Goal: Transaction & Acquisition: Purchase product/service

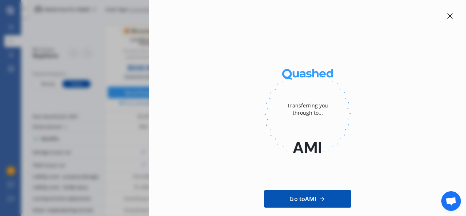
scroll to position [9, 0]
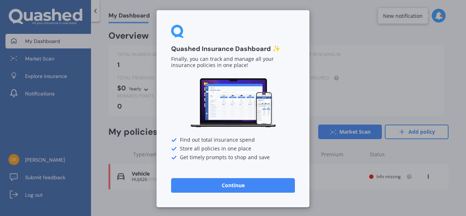
click at [235, 187] on button "Continue" at bounding box center [233, 185] width 124 height 15
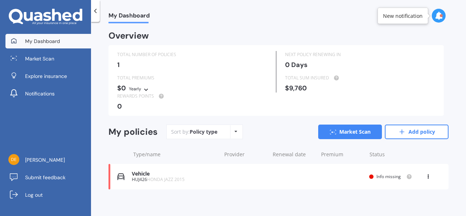
click at [200, 178] on div "HUJ426 HONDA JAZZ 2015" at bounding box center [174, 179] width 85 height 5
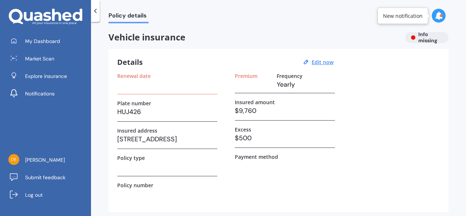
click at [441, 16] on div at bounding box center [440, 15] width 3 height 3
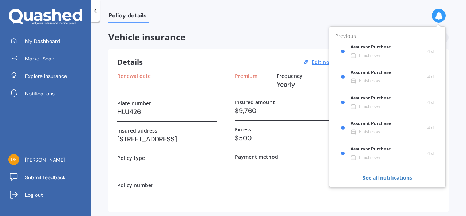
drag, startPoint x: 288, startPoint y: 187, endPoint x: 272, endPoint y: 187, distance: 15.3
click at [272, 187] on div "Premium Frequency Yearly Insured amount $9,760 Excess $500 Payment method" at bounding box center [285, 138] width 100 height 130
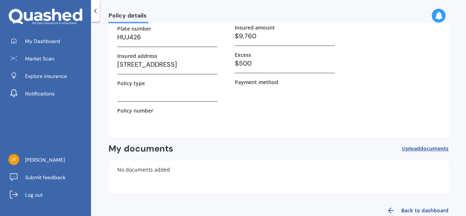
scroll to position [90, 0]
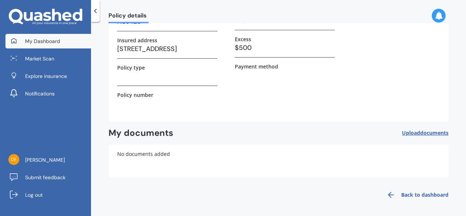
click at [44, 43] on span "My Dashboard" at bounding box center [42, 40] width 35 height 7
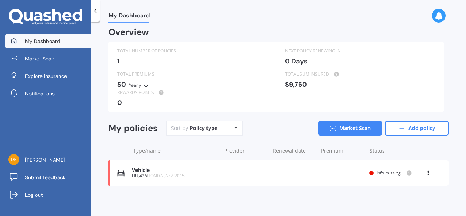
scroll to position [0, 0]
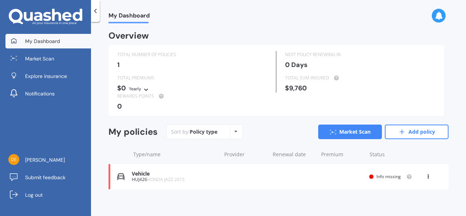
click at [164, 177] on span "HONDA JAZZ 2015" at bounding box center [165, 179] width 37 height 6
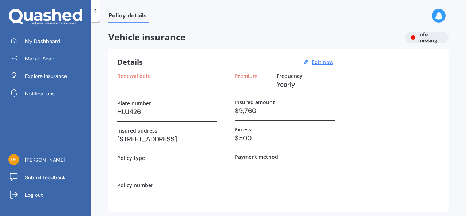
click at [413, 40] on div "Vehicle insurance Info missing" at bounding box center [278, 37] width 340 height 11
click at [417, 39] on div "Vehicle insurance Info missing" at bounding box center [278, 37] width 340 height 11
click at [441, 17] on icon at bounding box center [438, 16] width 8 height 8
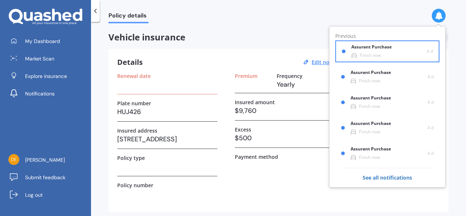
click at [378, 52] on div "Assurant Purchase" at bounding box center [377, 48] width 52 height 8
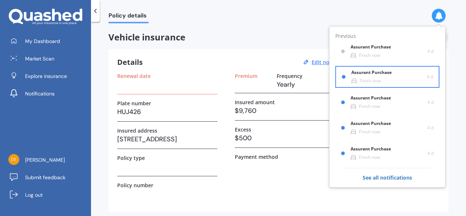
click at [368, 78] on div "Finish now" at bounding box center [369, 80] width 21 height 5
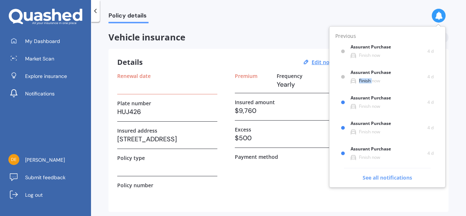
click at [388, 179] on span "See all notifications" at bounding box center [387, 174] width 87 height 13
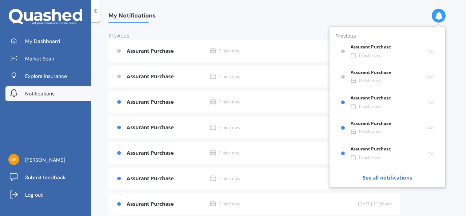
click at [289, 21] on div "My Notifications" at bounding box center [278, 11] width 375 height 23
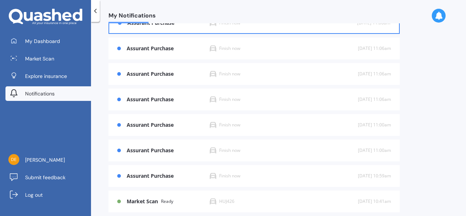
scroll to position [143, 0]
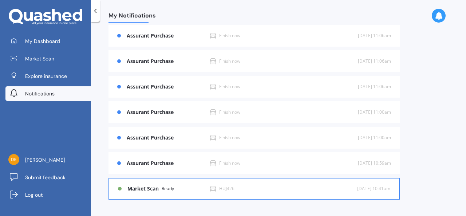
click at [179, 190] on div "Market Scan Ready" at bounding box center [168, 188] width 82 height 6
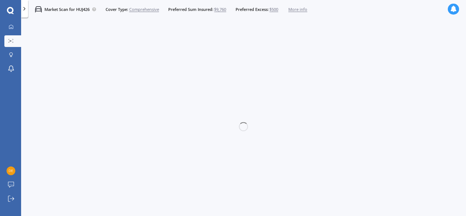
scroll to position [0, 0]
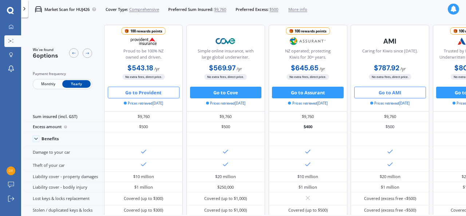
click at [152, 95] on button "Go to Provident" at bounding box center [144, 93] width 72 height 12
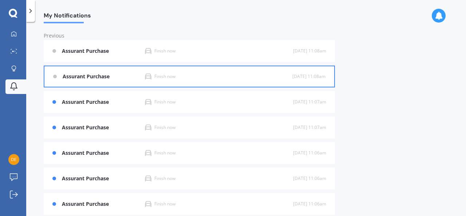
scroll to position [143, 0]
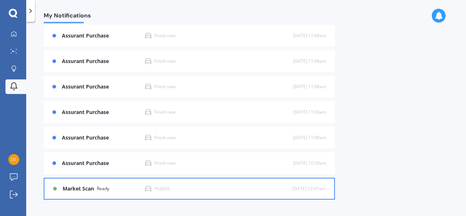
click at [114, 188] on div "Market Scan Ready" at bounding box center [104, 188] width 82 height 6
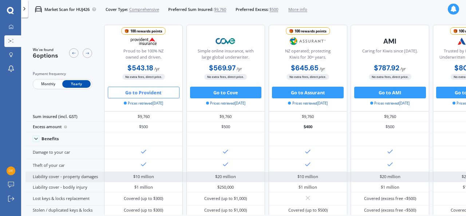
scroll to position [0, 0]
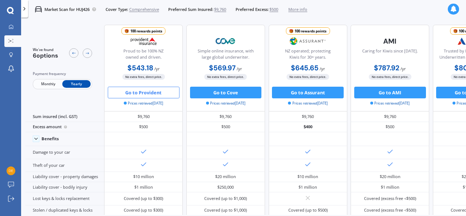
click at [147, 92] on button "Go to Provident" at bounding box center [144, 93] width 72 height 12
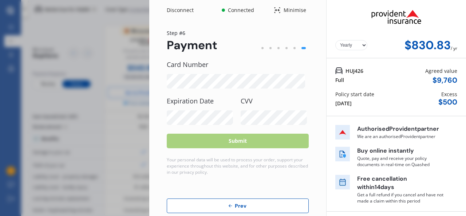
click at [227, 207] on icon at bounding box center [230, 206] width 6 height 6
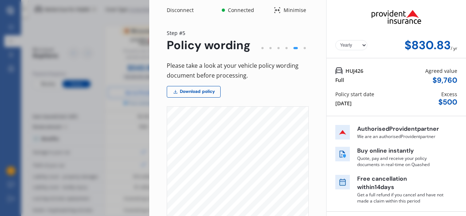
scroll to position [78, 0]
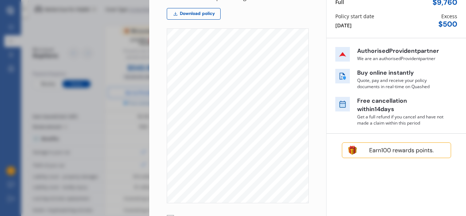
click at [293, 50] on div "CARMINDER MOTOR VEHICLE INSURANCE Driving Confidence This policy is provided to…" at bounding box center [243, 137] width 153 height 216
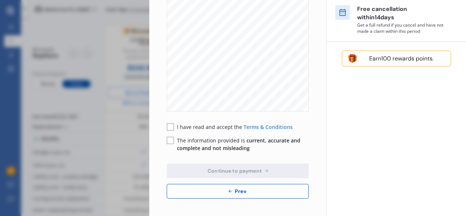
click at [221, 195] on button "Prev" at bounding box center [238, 191] width 142 height 15
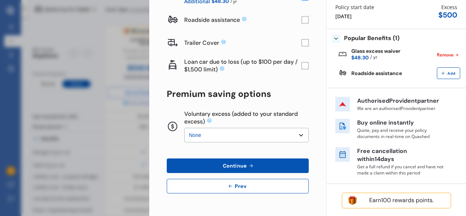
scroll to position [0, 0]
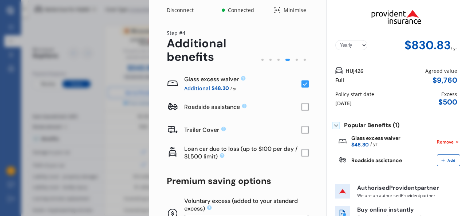
click at [365, 103] on div "Policy start date [DATE]" at bounding box center [354, 98] width 39 height 17
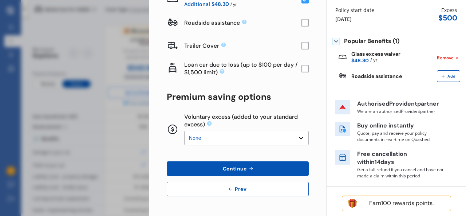
scroll to position [87, 0]
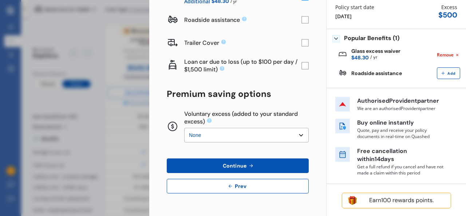
click at [215, 188] on button "Prev" at bounding box center [238, 186] width 142 height 15
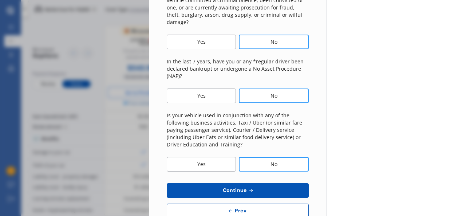
scroll to position [294, 0]
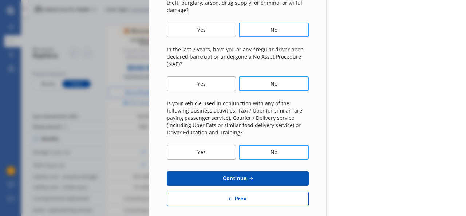
click at [218, 191] on button "Prev" at bounding box center [238, 198] width 142 height 15
select select "14"
select select "03"
select select "1976"
select select "NZ_FULL"
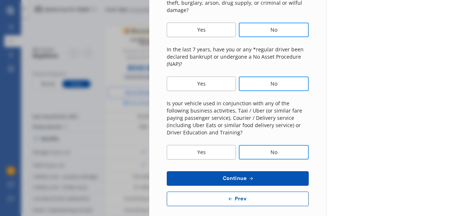
select select "0"
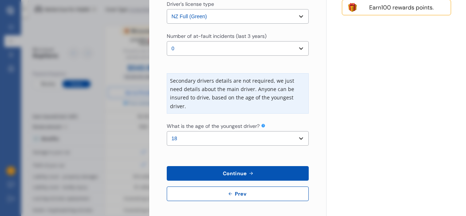
scroll to position [223, 0]
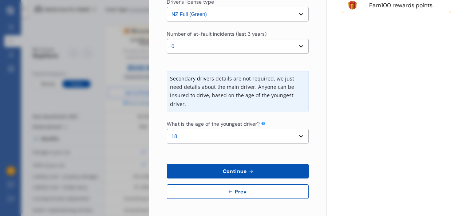
click at [296, 134] on select "Select the age of the youngest driver. 16 17 18 19 20 21 22 23 24 25 or over" at bounding box center [238, 136] width 142 height 15
select select "16"
click at [167, 129] on select "Select the age of the youngest driver. 16 17 18 19 20 21 22 23 24 25 or over" at bounding box center [238, 136] width 142 height 15
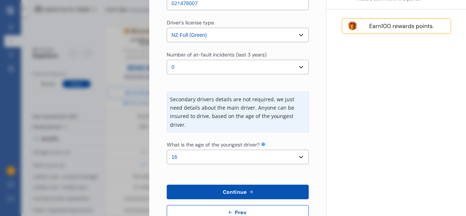
scroll to position [202, 0]
click at [263, 192] on button "Continue" at bounding box center [238, 191] width 142 height 15
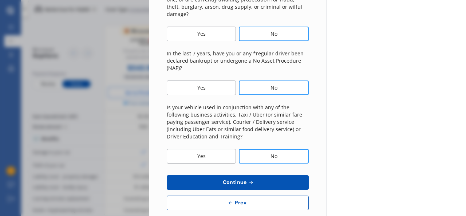
scroll to position [294, 0]
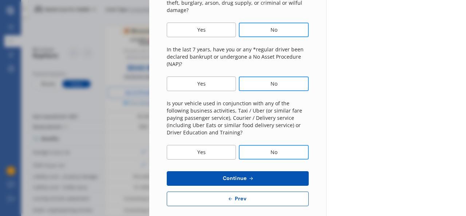
click at [199, 191] on button "Prev" at bounding box center [238, 198] width 142 height 15
select select "14"
select select "03"
select select "1976"
select select "NZ_FULL"
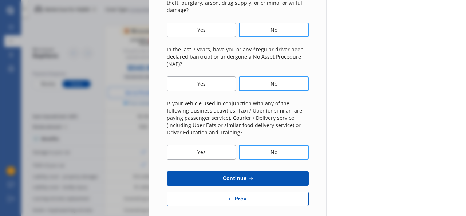
select select "0"
select select "16"
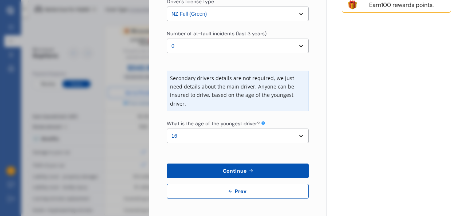
scroll to position [223, 0]
click at [205, 199] on div "Yearly Monthly $830.83 / yr Step # 2 Main driver First name [PERSON_NAME] Last …" at bounding box center [237, 7] width 177 height 418
click at [206, 194] on button "Prev" at bounding box center [238, 191] width 142 height 15
select select "full"
select select "GARAGE"
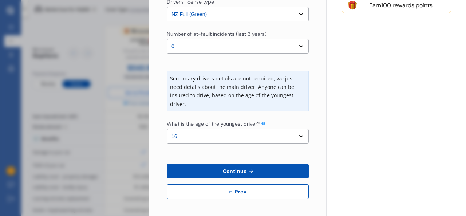
select select "[STREET_ADDRESS]"
select select "HONDA"
select select "JAZZ"
select select "NZVHOND2015AEBH"
select select "none"
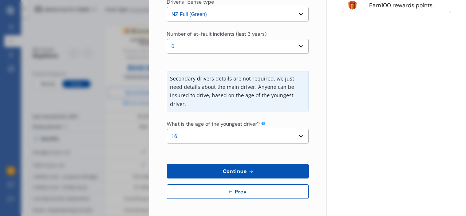
select select "NO"
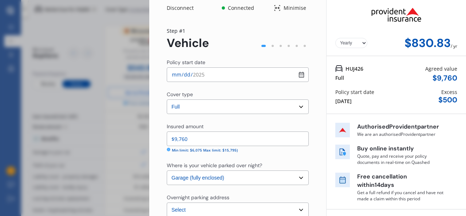
scroll to position [1, 0]
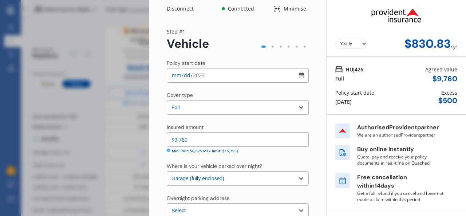
click at [297, 77] on input "[DATE]" at bounding box center [238, 75] width 142 height 15
click at [290, 92] on div "Cover type" at bounding box center [238, 95] width 142 height 9
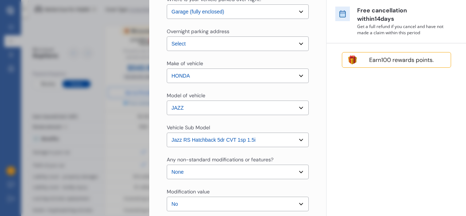
scroll to position [271, 0]
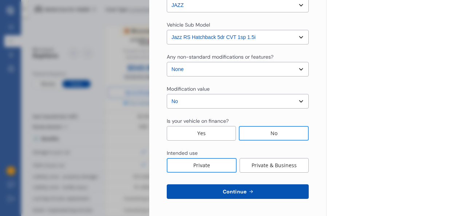
click at [280, 192] on button "Continue" at bounding box center [238, 191] width 142 height 15
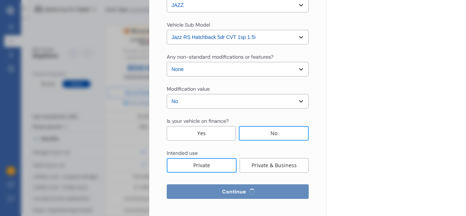
select select "14"
select select "03"
select select "1976"
select select "NZ_FULL"
select select "0"
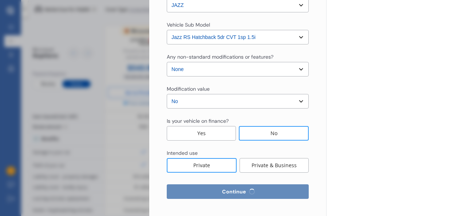
select select "16"
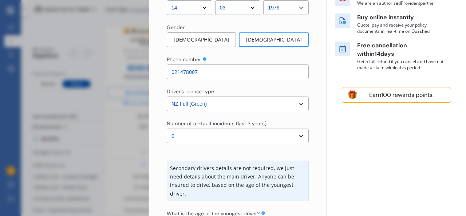
scroll to position [223, 0]
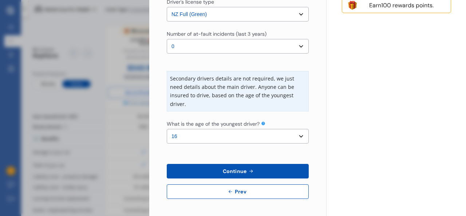
click at [273, 173] on button "Continue" at bounding box center [238, 171] width 142 height 15
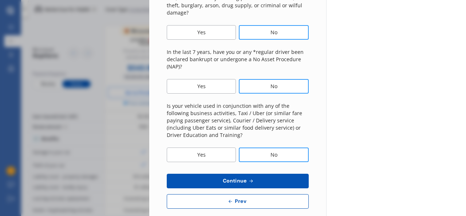
scroll to position [292, 0]
click at [239, 177] on span "Continue" at bounding box center [234, 180] width 27 height 6
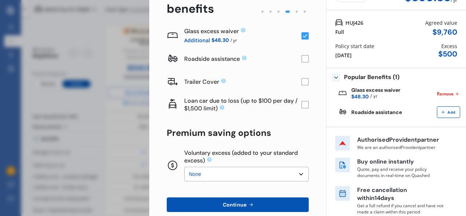
scroll to position [87, 0]
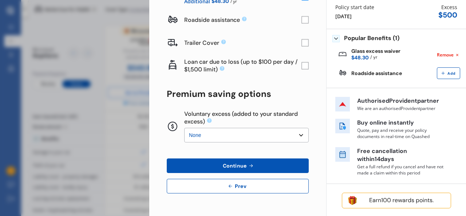
click at [236, 163] on span "Continue" at bounding box center [234, 166] width 27 height 6
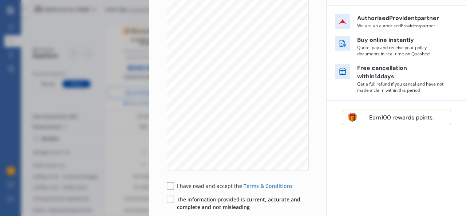
scroll to position [48, 0]
click at [170, 184] on rect at bounding box center [170, 185] width 7 height 7
click at [169, 199] on rect at bounding box center [170, 199] width 7 height 7
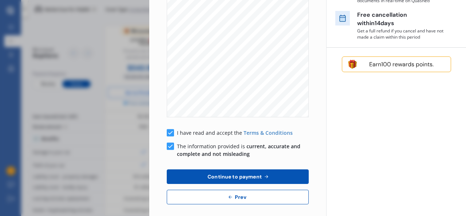
scroll to position [169, 0]
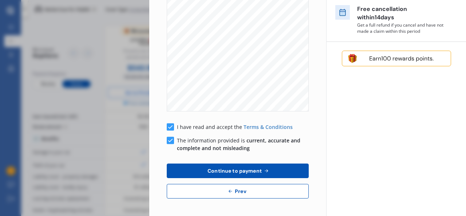
click at [231, 170] on span "Continue to payment" at bounding box center [234, 171] width 57 height 6
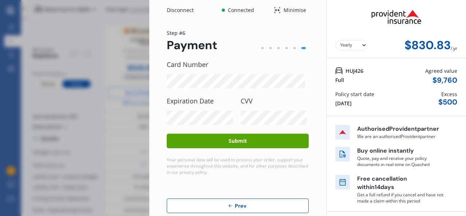
scroll to position [33, 0]
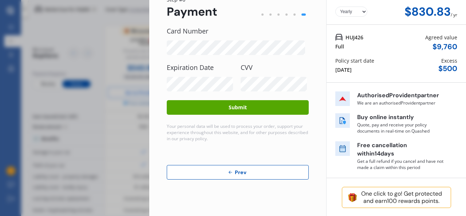
drag, startPoint x: 237, startPoint y: 108, endPoint x: 180, endPoint y: 151, distance: 71.4
click at [180, 151] on div at bounding box center [238, 147] width 142 height 12
click at [200, 103] on button "Submit" at bounding box center [238, 107] width 142 height 15
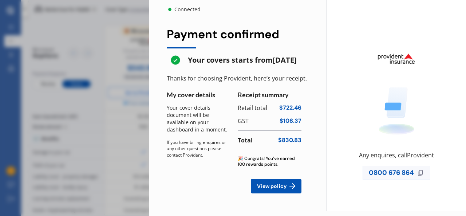
scroll to position [0, 0]
click at [271, 188] on span "View policy" at bounding box center [271, 186] width 32 height 6
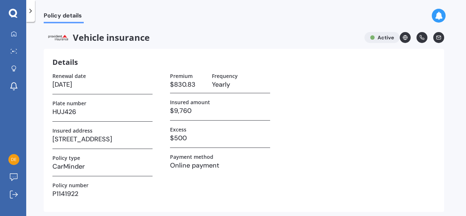
scroll to position [90, 0]
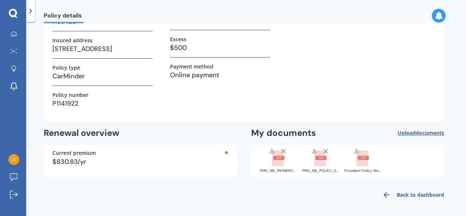
click at [365, 160] on rect at bounding box center [362, 158] width 12 height 16
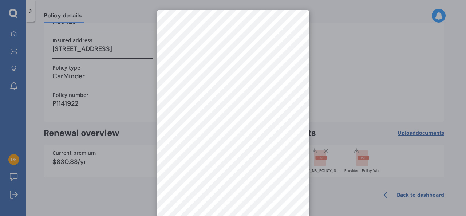
scroll to position [0, 0]
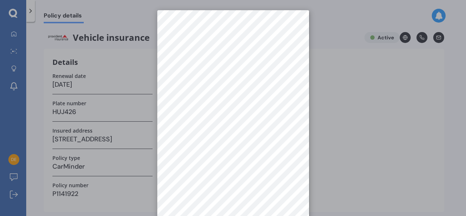
click at [330, 49] on div at bounding box center [233, 108] width 466 height 216
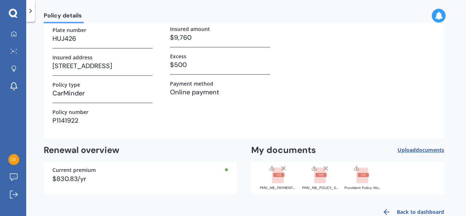
scroll to position [90, 0]
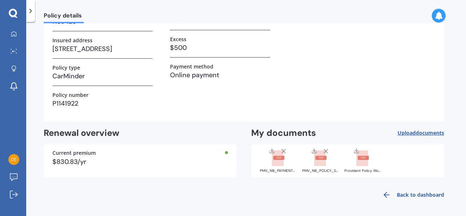
click at [420, 195] on link "Back to dashboard" at bounding box center [411, 194] width 66 height 17
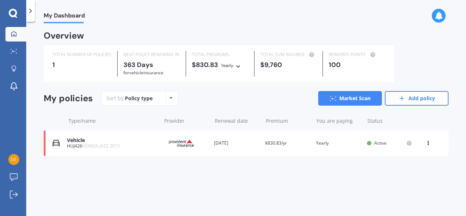
scroll to position [0, 0]
click at [16, 33] on icon at bounding box center [13, 33] width 5 height 5
drag, startPoint x: 82, startPoint y: 0, endPoint x: 372, endPoint y: 23, distance: 290.4
click at [372, 23] on div "My Dashboard My Dashboard Overview TOTAL NUMBER OF POLICIES 1 NEXT POLICY RENEW…" at bounding box center [245, 108] width 439 height 216
drag, startPoint x: 372, startPoint y: 23, endPoint x: 422, endPoint y: 53, distance: 58.2
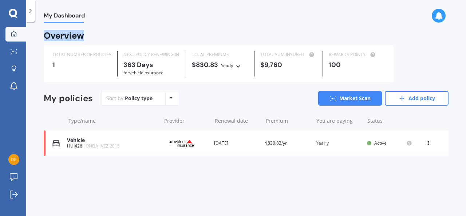
click at [422, 53] on div "TOTAL NUMBER OF POLICIES 1 NEXT POLICY RENEWING [DATE] for Vehicle insurance TO…" at bounding box center [246, 63] width 404 height 37
